Goal: Check status: Check status

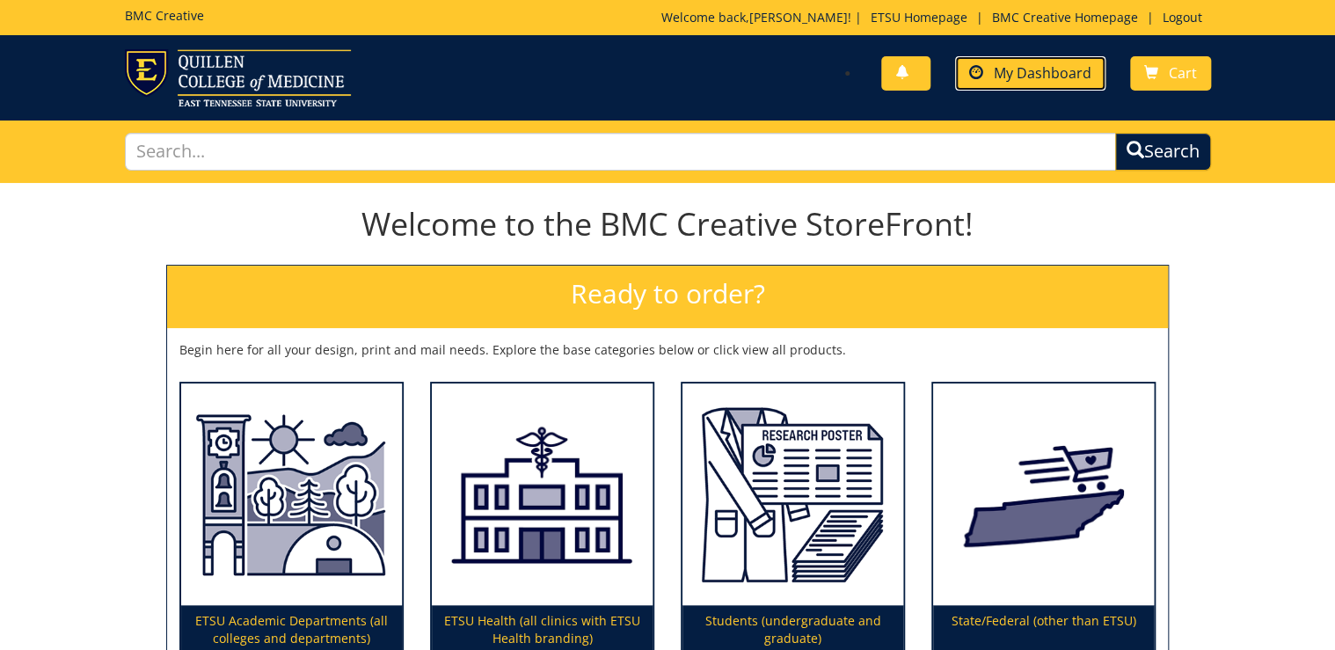
click at [1078, 81] on span "My Dashboard" at bounding box center [1043, 72] width 98 height 19
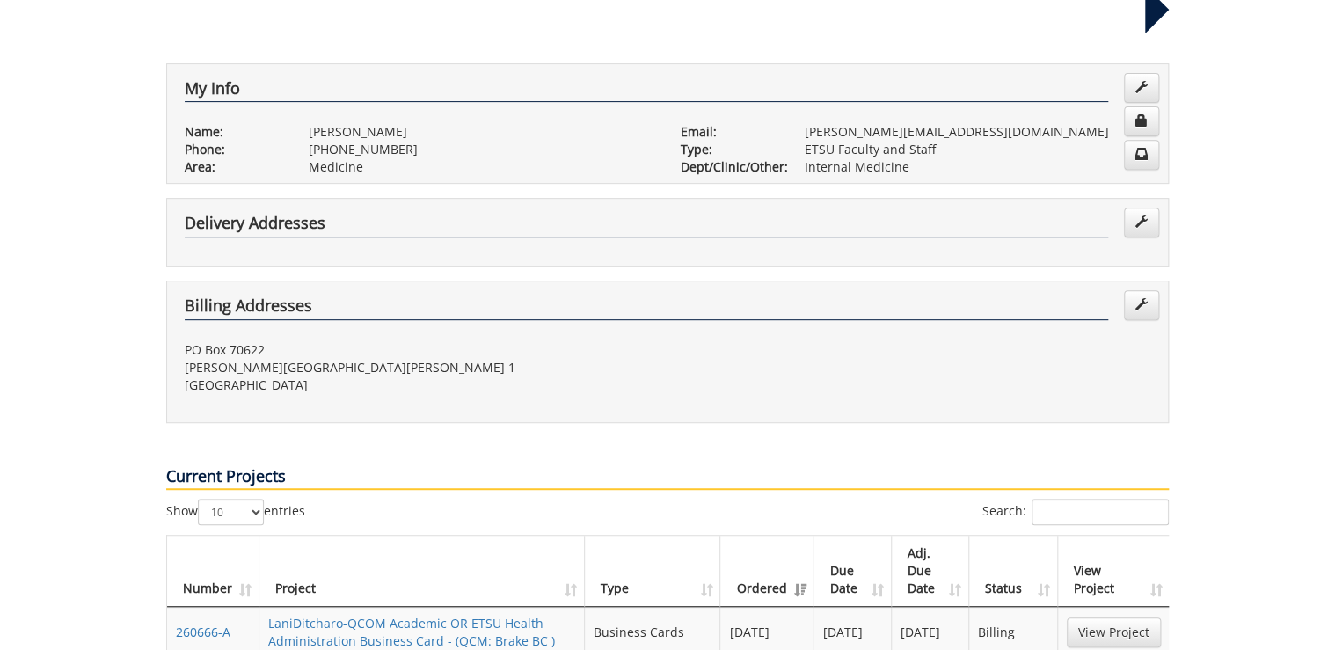
scroll to position [633, 0]
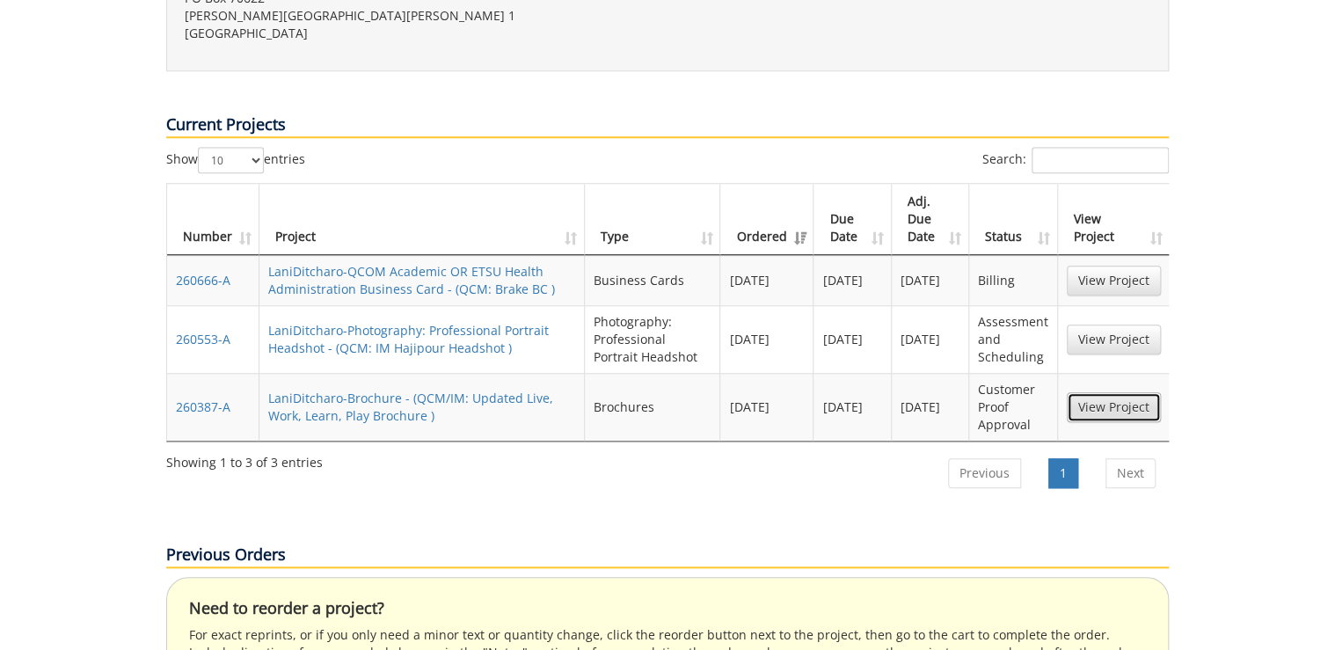
click at [1136, 392] on link "View Project" at bounding box center [1114, 407] width 94 height 30
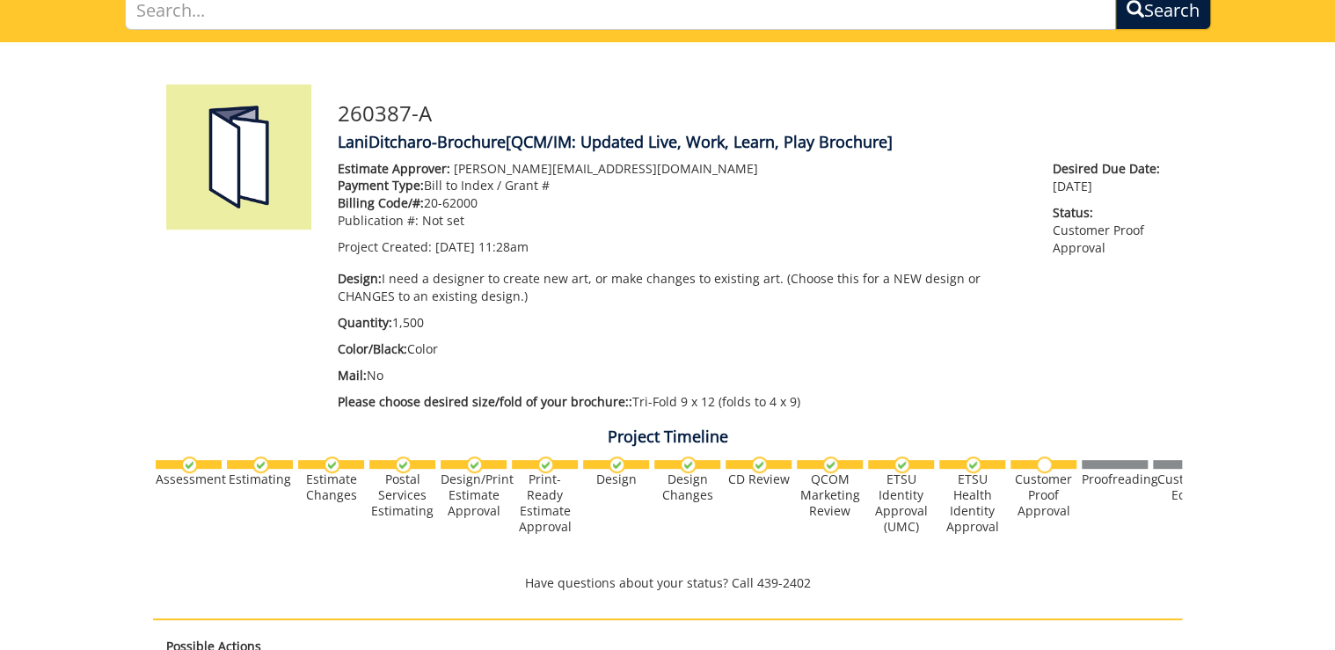
scroll to position [70, 0]
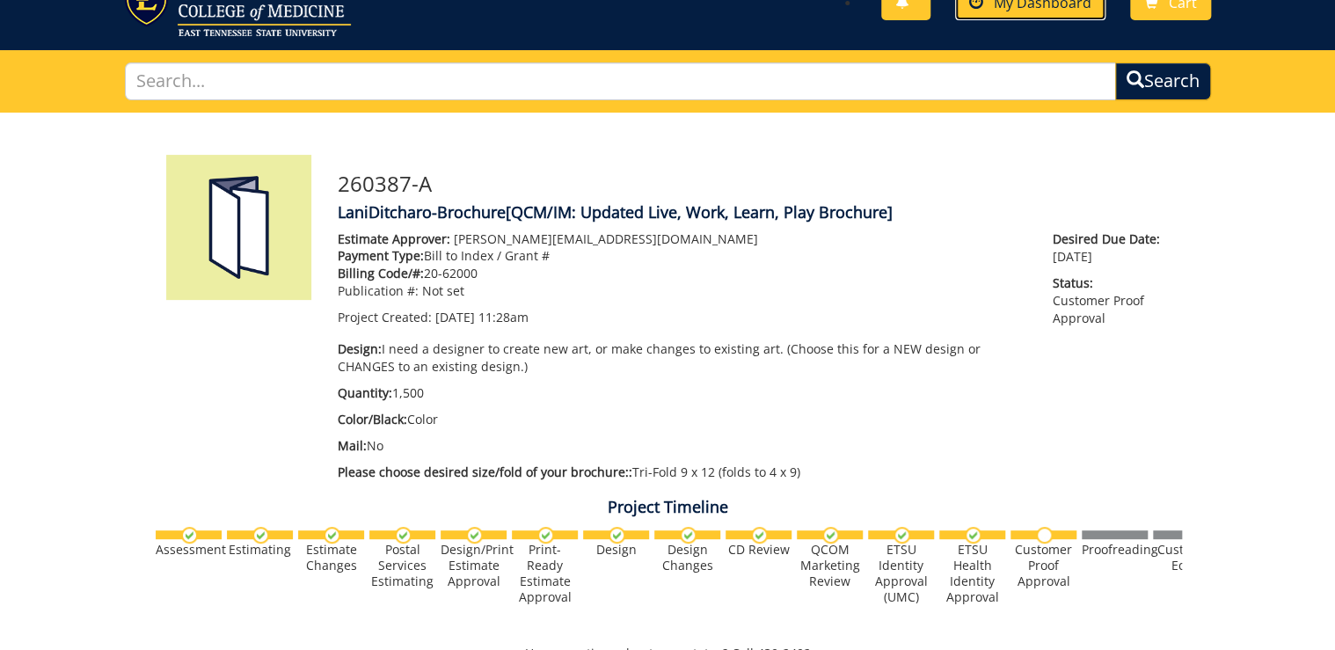
click at [1070, 8] on span "My Dashboard" at bounding box center [1043, 2] width 98 height 19
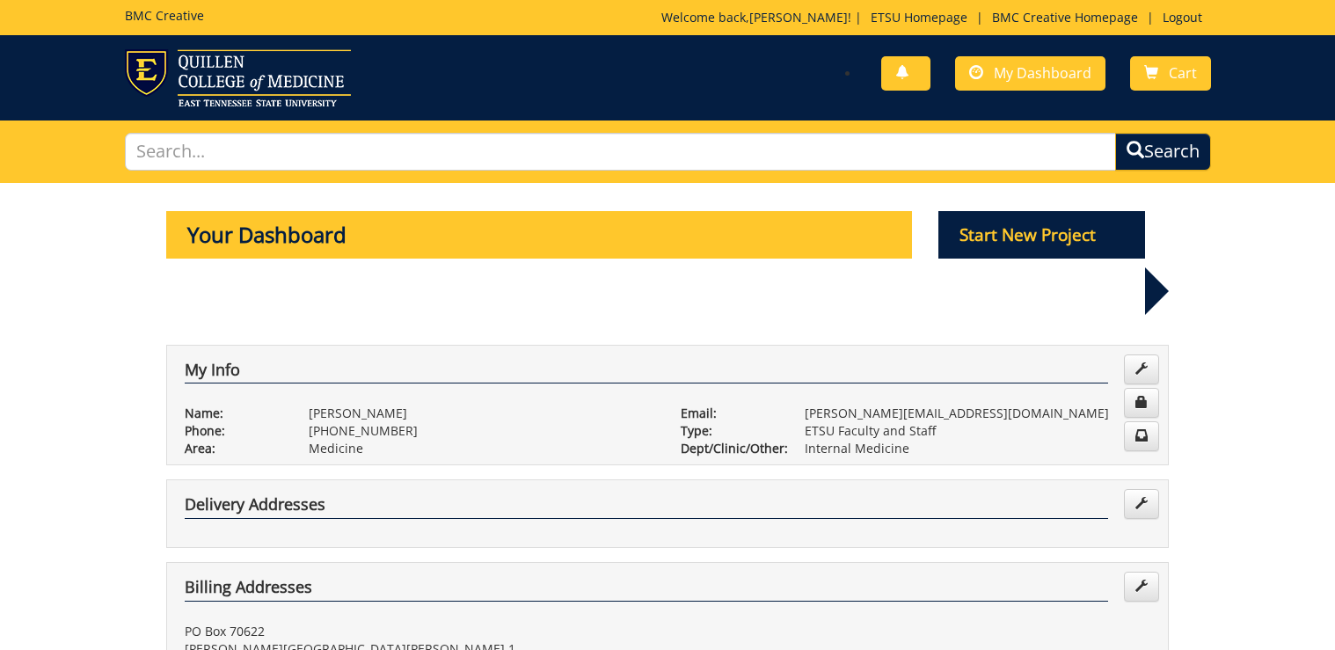
scroll to position [704, 0]
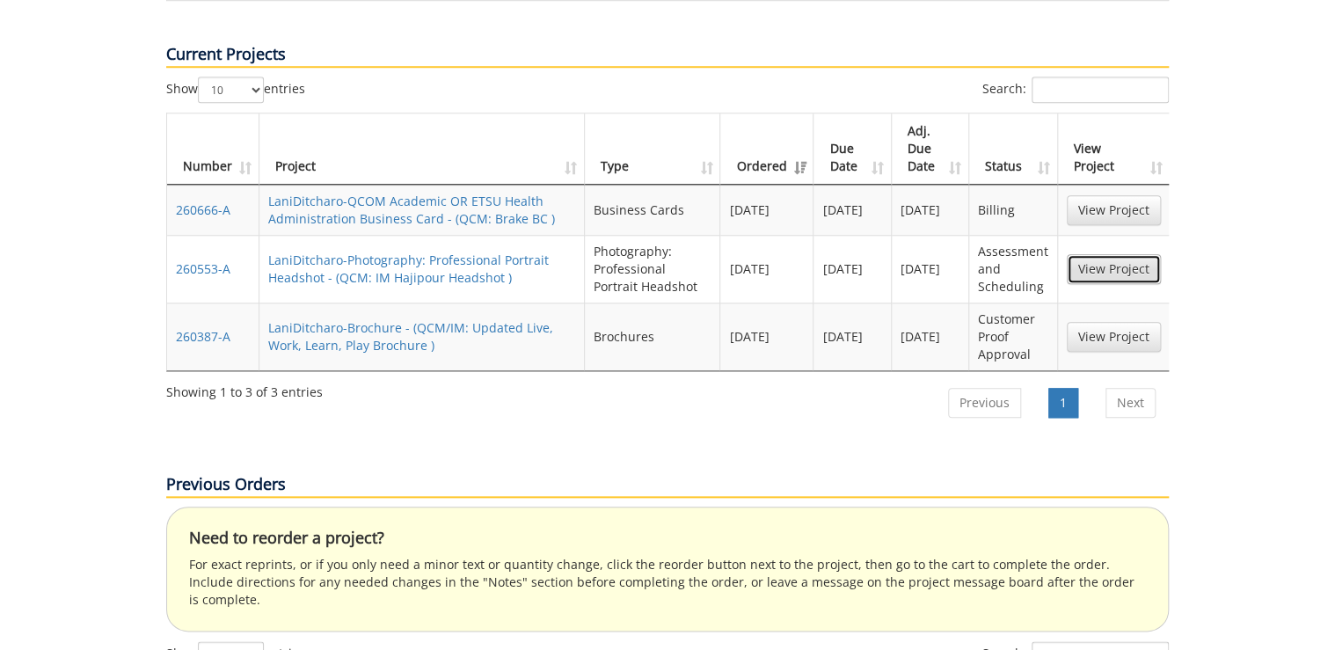
click at [1103, 254] on link "View Project" at bounding box center [1114, 269] width 94 height 30
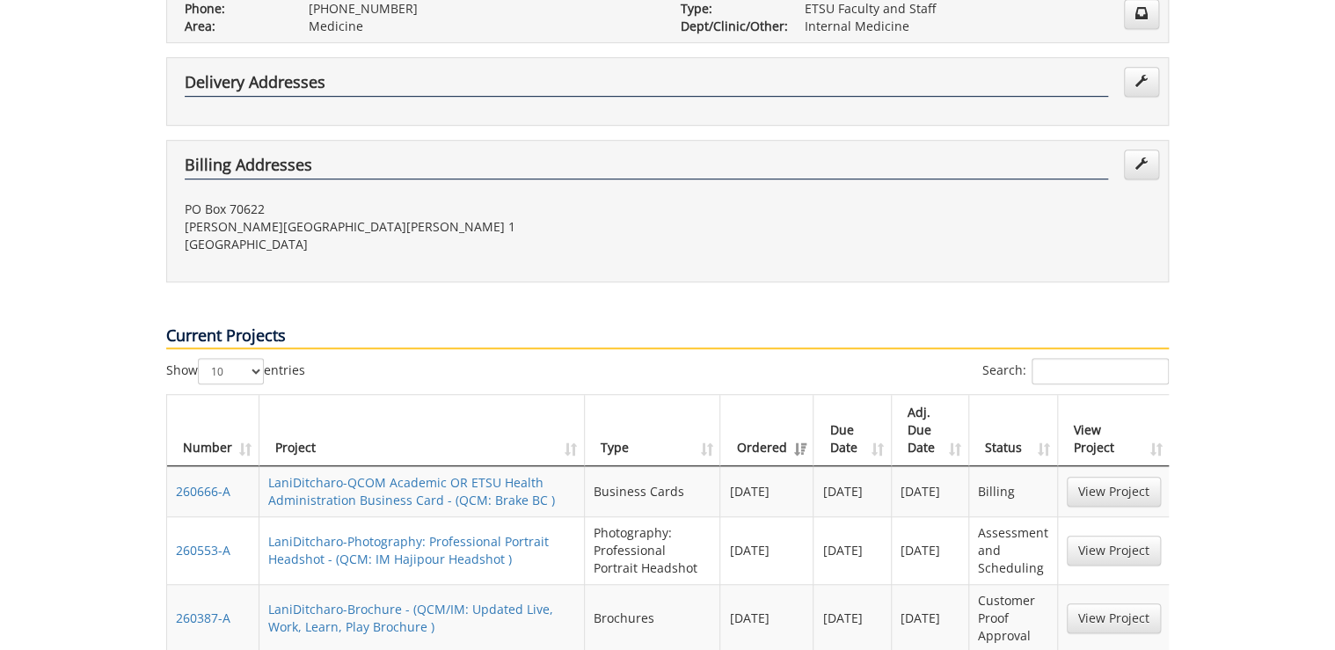
click at [856, 282] on div "Current Projects" at bounding box center [667, 320] width 1029 height 76
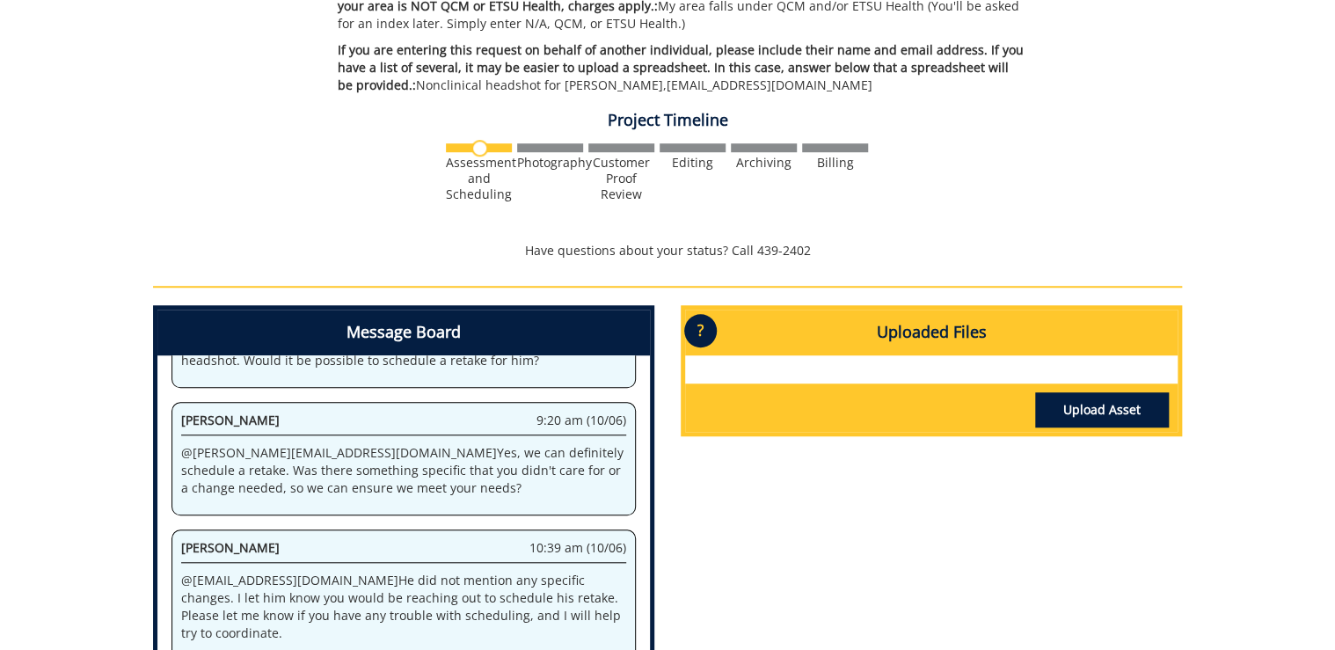
scroll to position [563, 0]
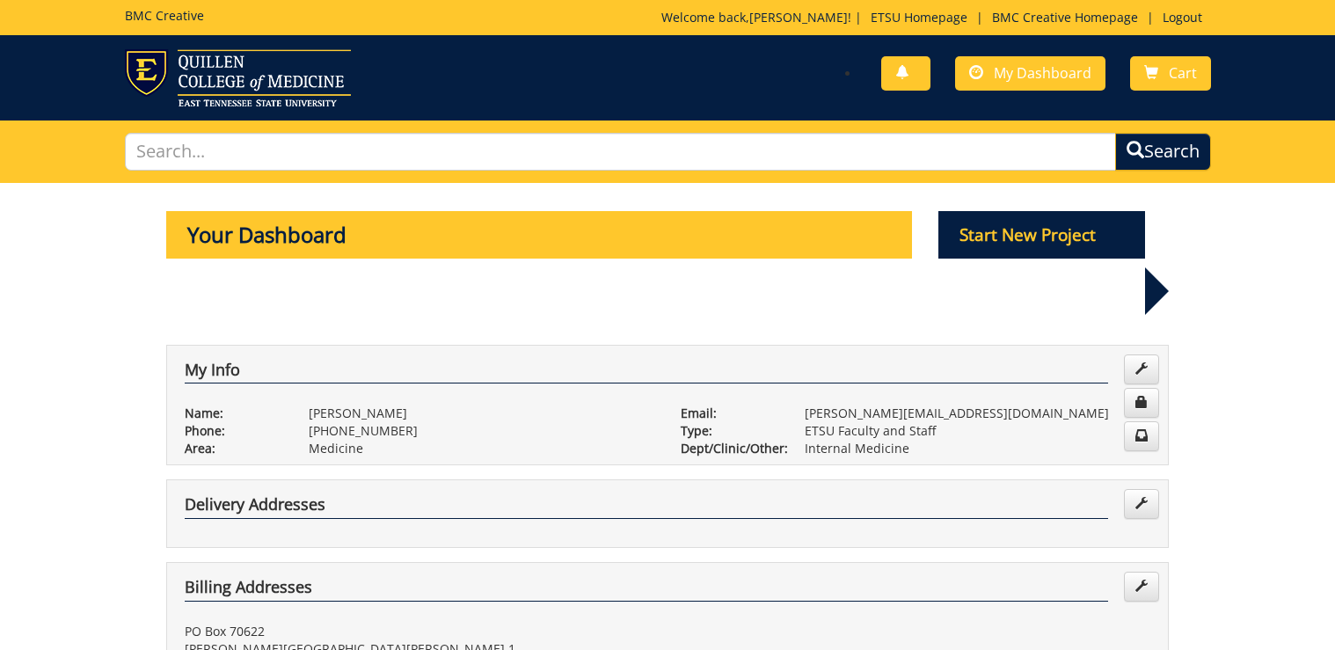
scroll to position [563, 0]
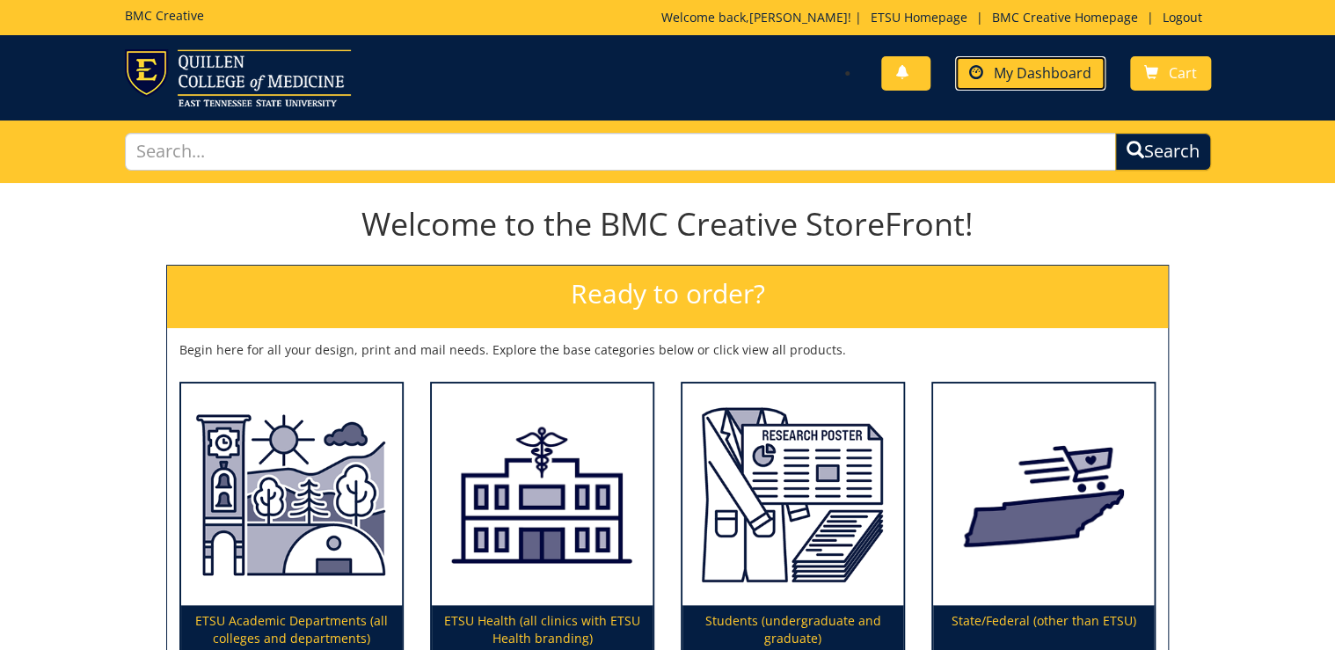
click at [999, 61] on link "My Dashboard" at bounding box center [1030, 73] width 150 height 34
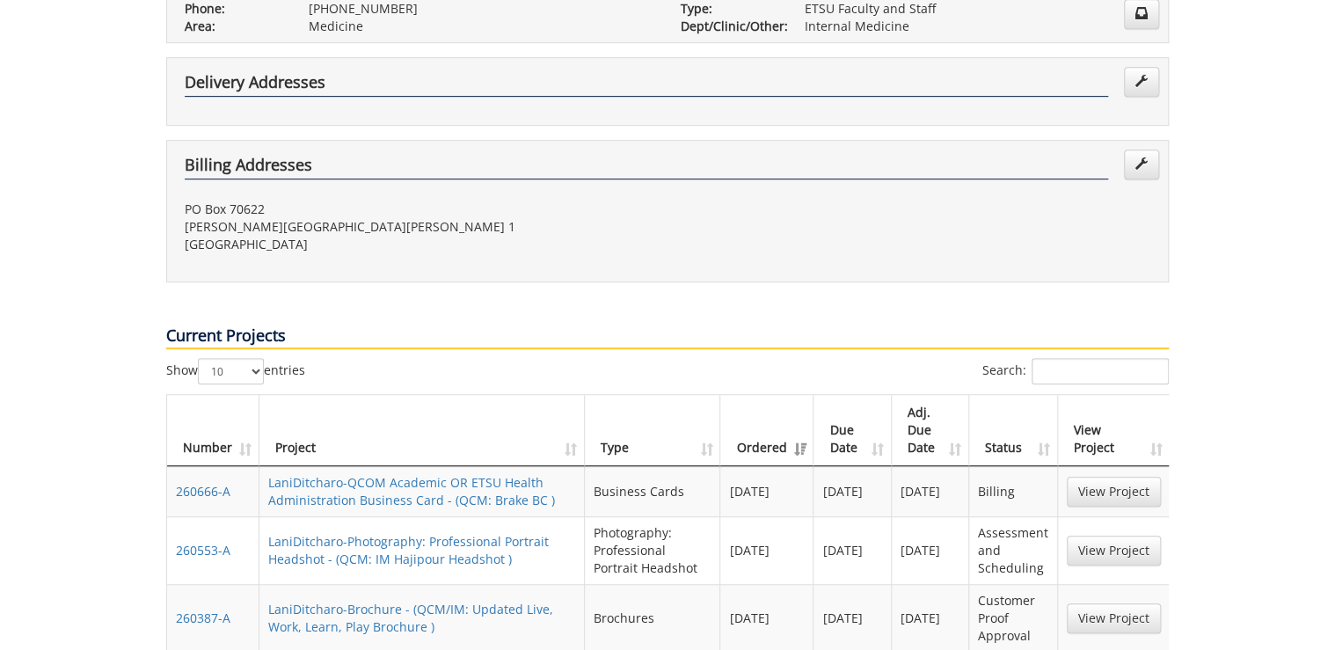
scroll to position [563, 0]
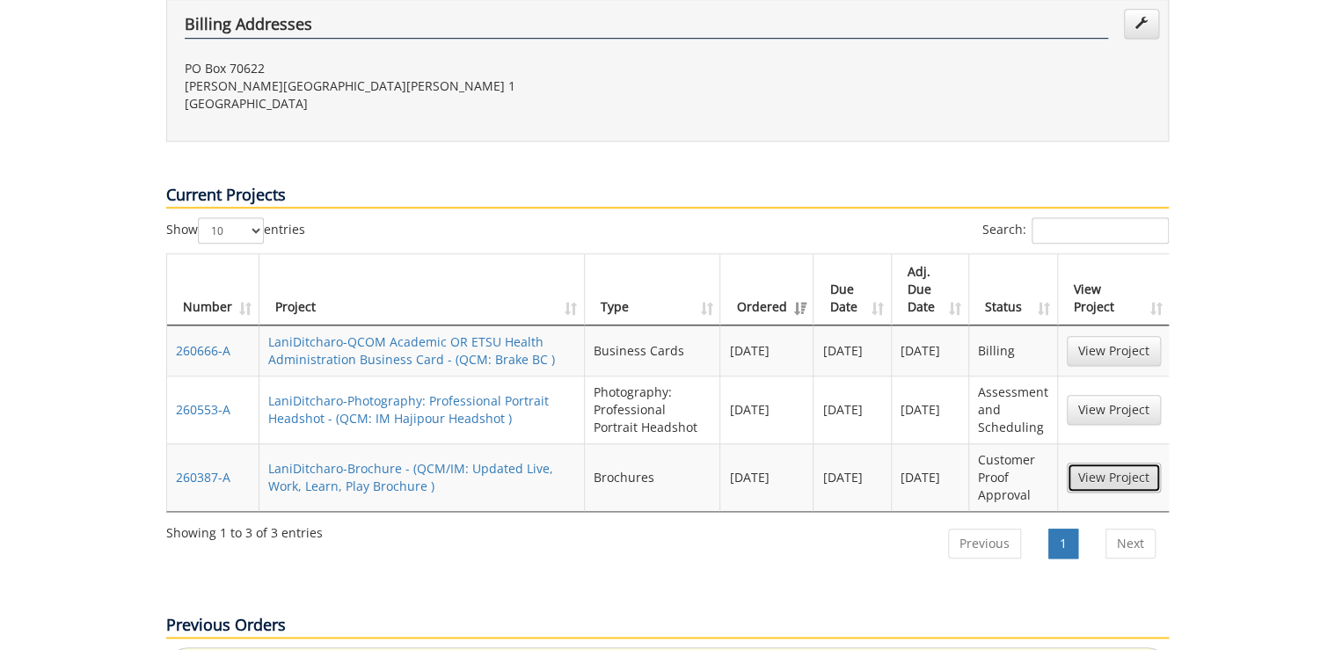
click at [1118, 463] on link "View Project" at bounding box center [1114, 478] width 94 height 30
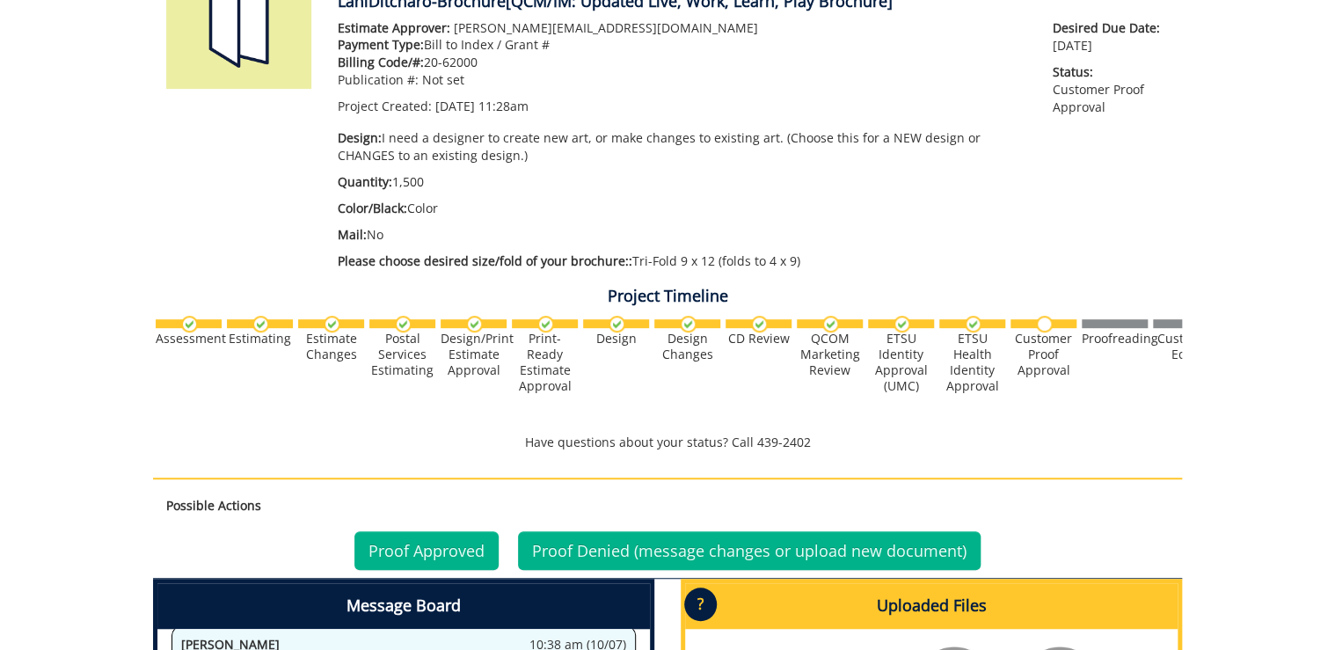
scroll to position [633, 0]
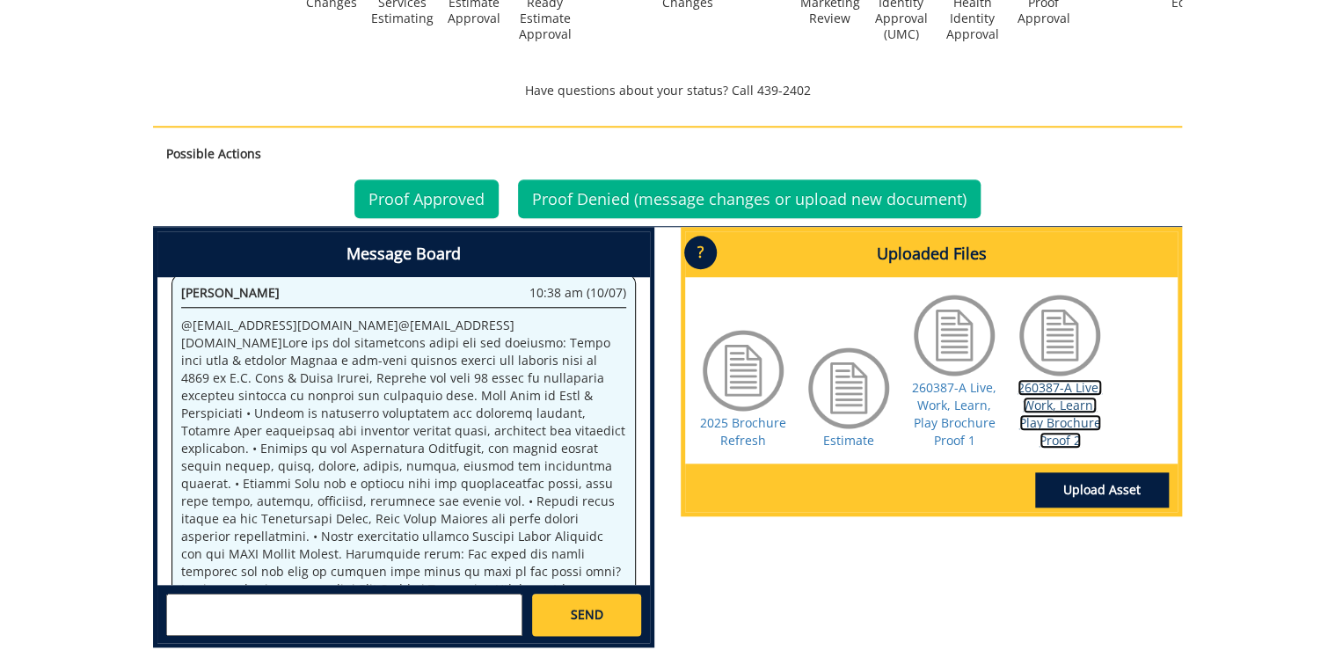
click at [1077, 416] on link "260387-A Live, Work, Learn, Play Brochure Proof 2" at bounding box center [1060, 413] width 84 height 69
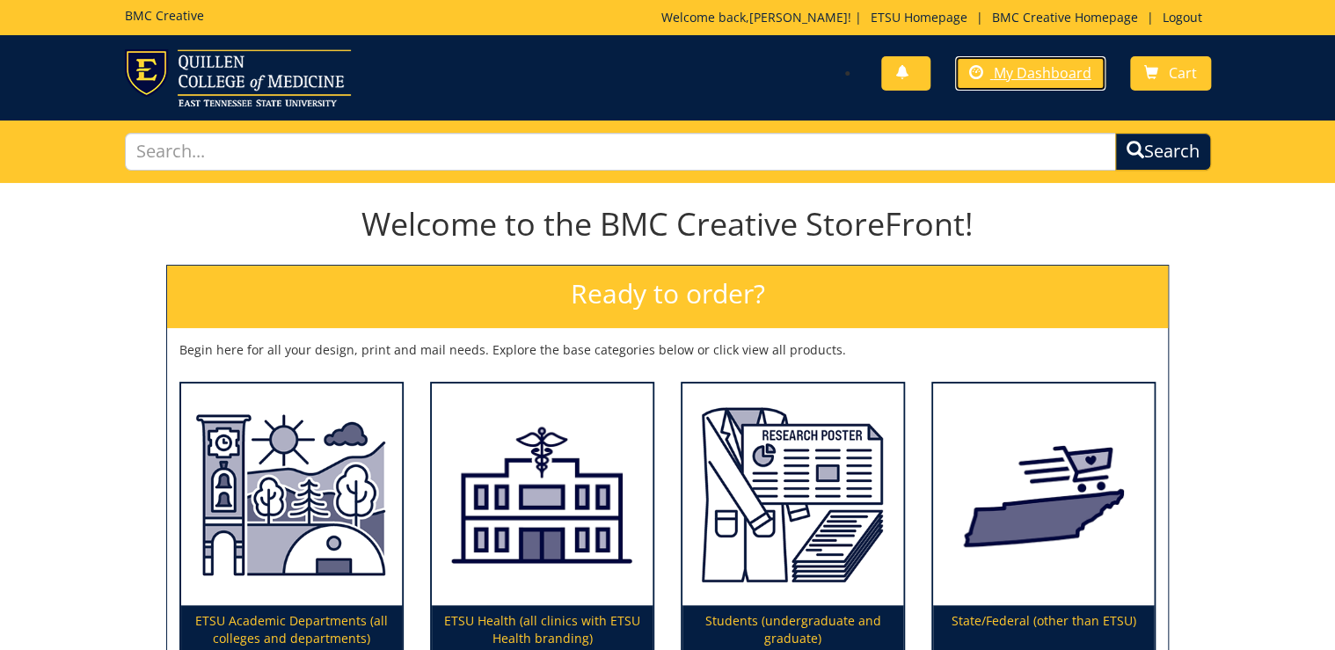
drag, startPoint x: 0, startPoint y: 0, endPoint x: 1021, endPoint y: 162, distance: 1034.0
click at [1041, 70] on span "My Dashboard" at bounding box center [1043, 72] width 98 height 19
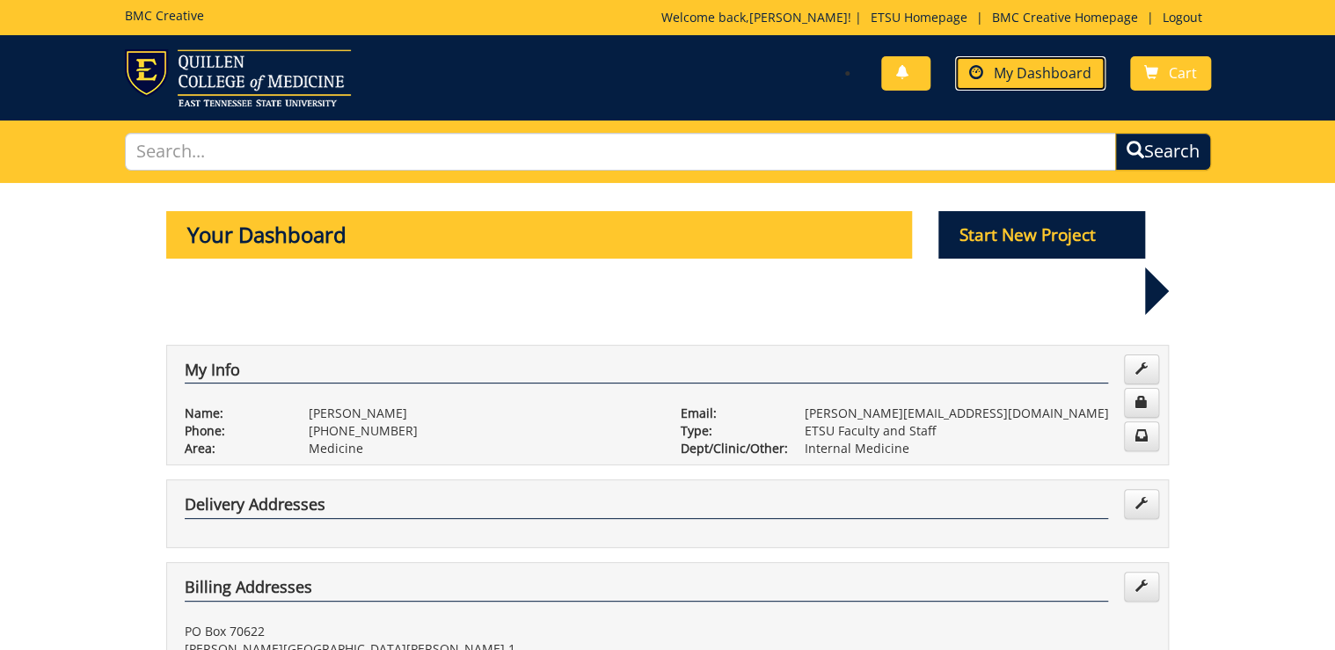
click at [1066, 72] on span "My Dashboard" at bounding box center [1043, 72] width 98 height 19
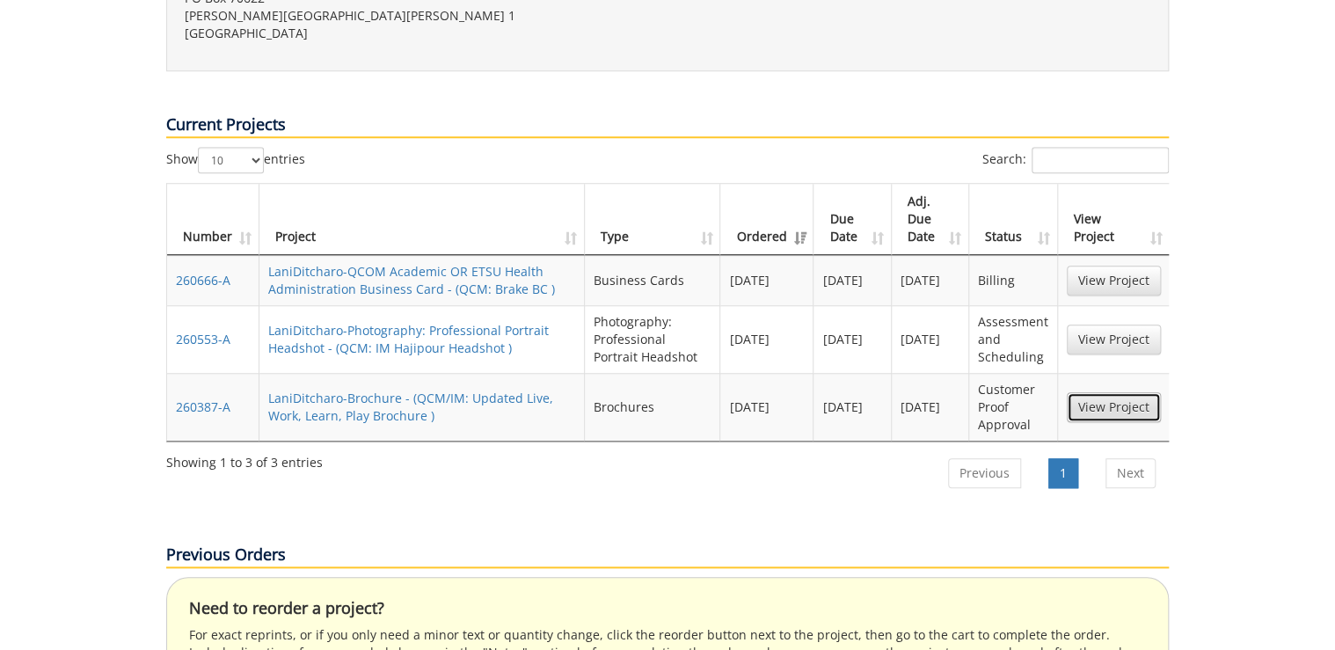
click at [1085, 392] on link "View Project" at bounding box center [1114, 407] width 94 height 30
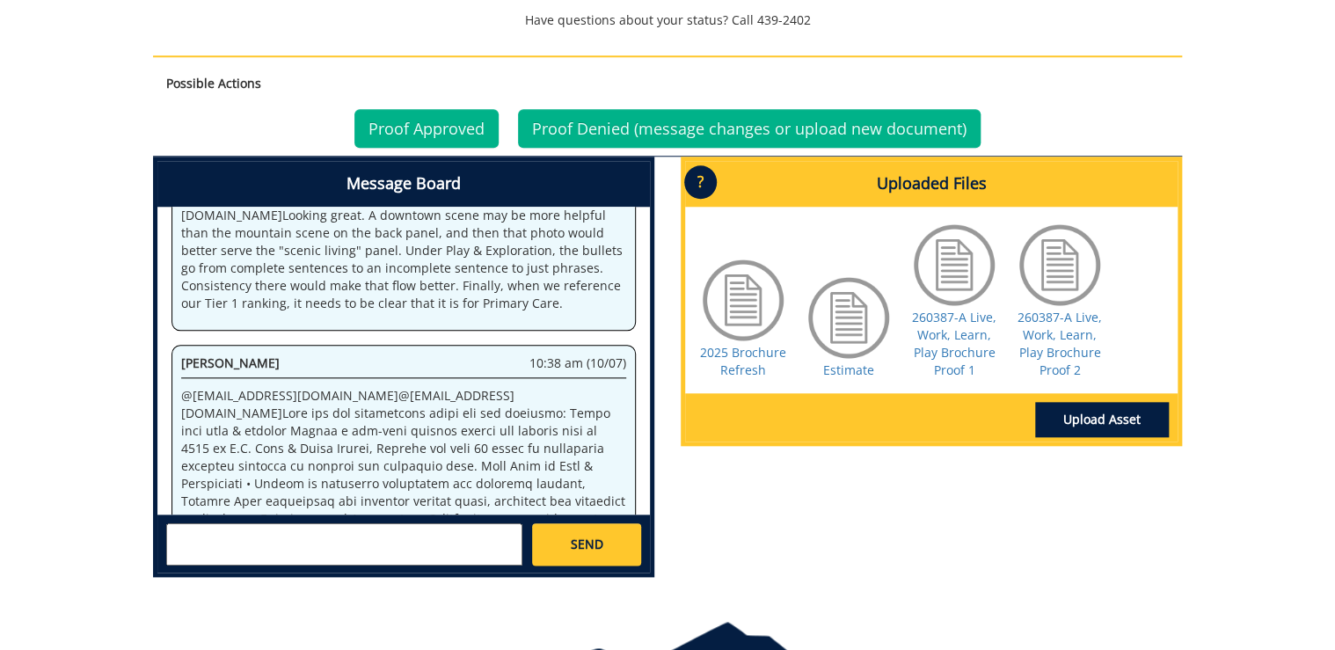
scroll to position [1961, 0]
